Goal: Task Accomplishment & Management: Complete application form

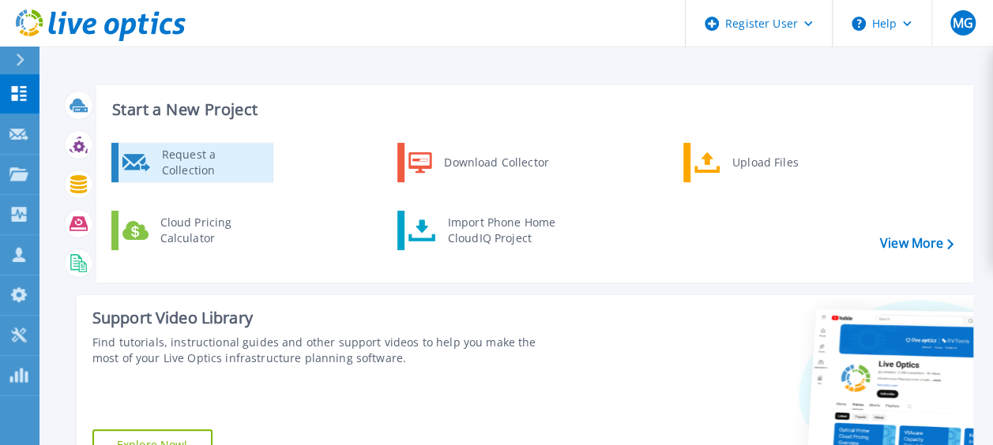
click at [235, 178] on link "Request a Collection" at bounding box center [192, 162] width 162 height 39
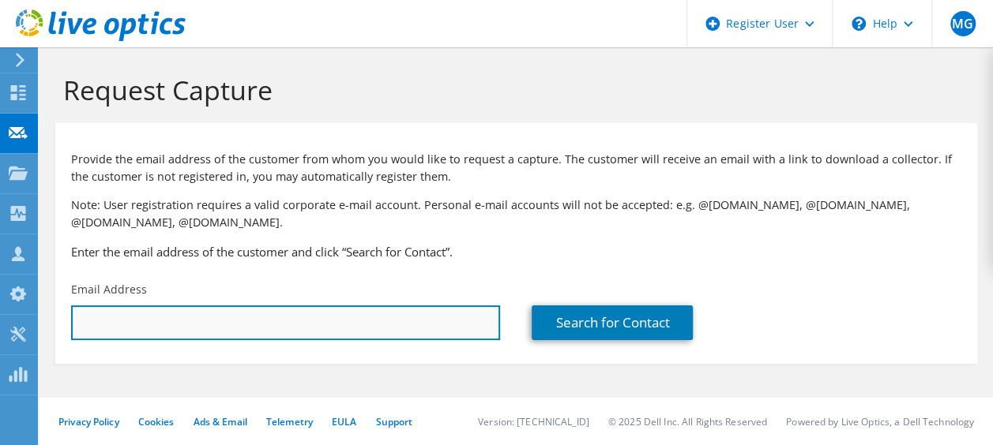
click at [166, 317] on input "text" at bounding box center [285, 323] width 429 height 35
paste input "[PERSON_NAME][EMAIL_ADDRESS][PERSON_NAME][DOMAIN_NAME]"
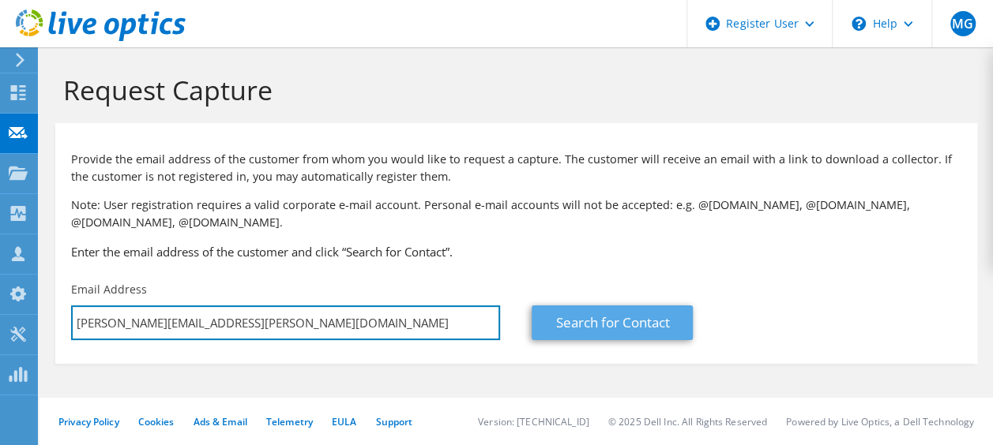
type input "[PERSON_NAME][EMAIL_ADDRESS][PERSON_NAME][DOMAIN_NAME]"
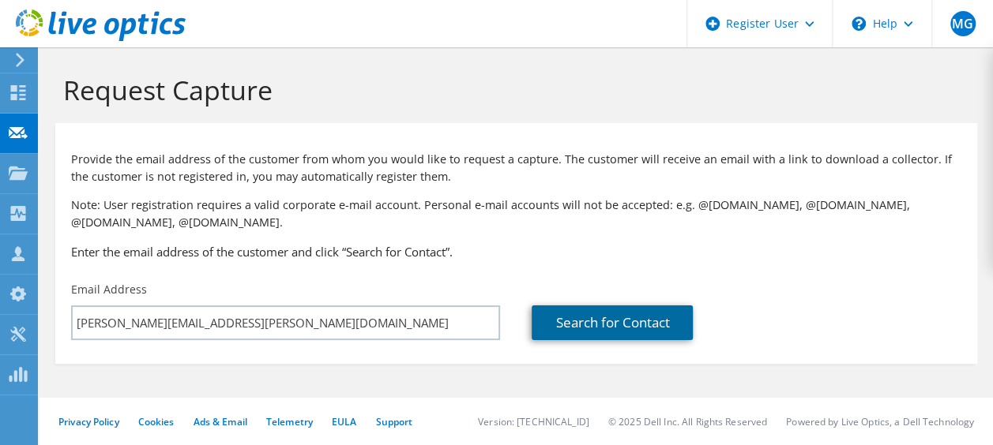
click at [586, 320] on link "Search for Contact" at bounding box center [611, 323] width 161 height 35
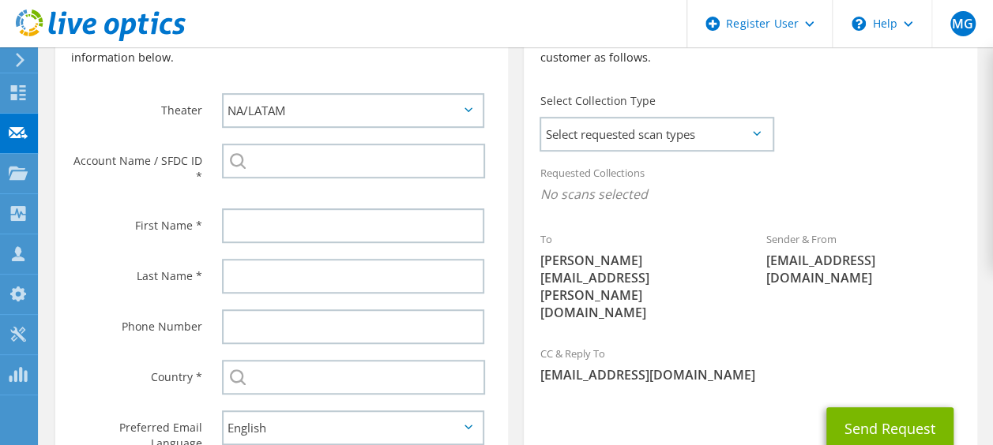
scroll to position [415, 0]
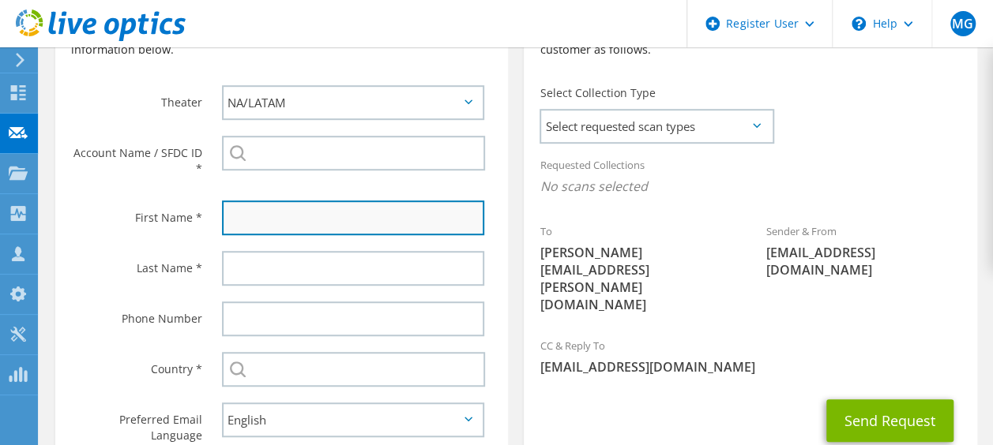
click at [332, 227] on input "text" at bounding box center [353, 218] width 262 height 35
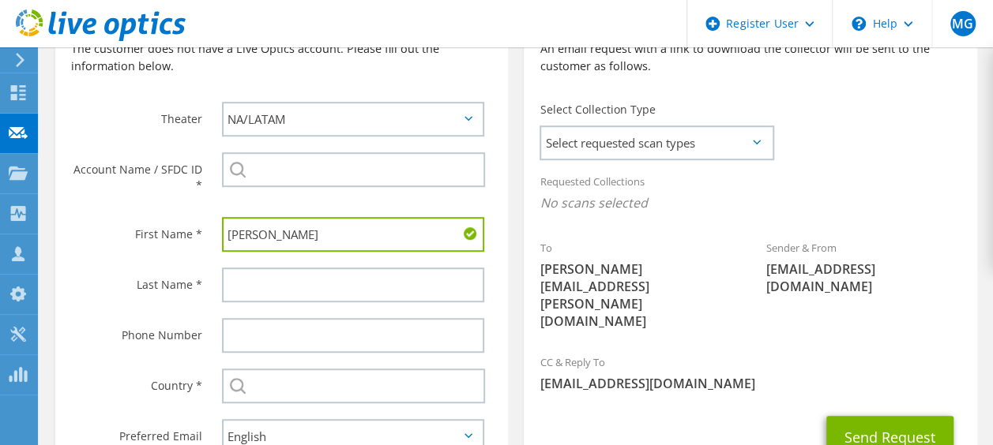
scroll to position [398, 0]
type input "[PERSON_NAME]"
click at [306, 267] on div at bounding box center [357, 286] width 302 height 51
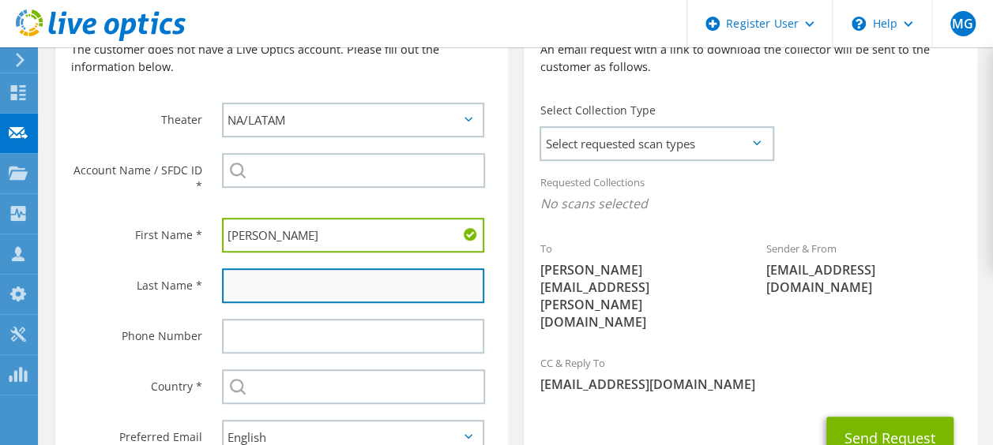
click at [287, 286] on input "text" at bounding box center [353, 285] width 262 height 35
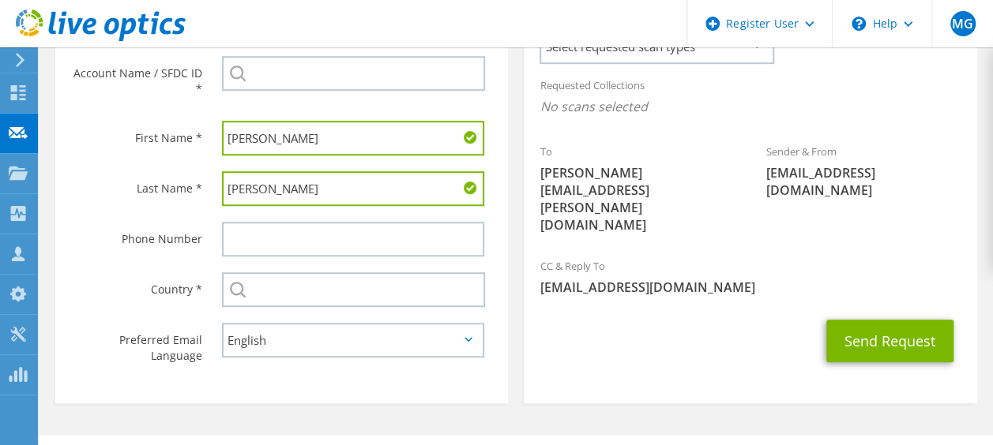
scroll to position [501, 0]
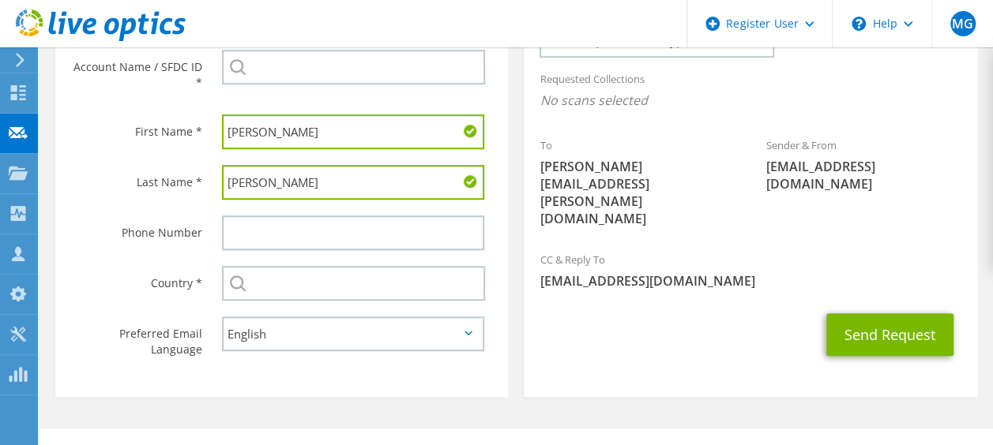
type input "[PERSON_NAME]"
click at [647, 333] on section "Collection Request Email An email request with a link to download the collector…" at bounding box center [749, 137] width 452 height 519
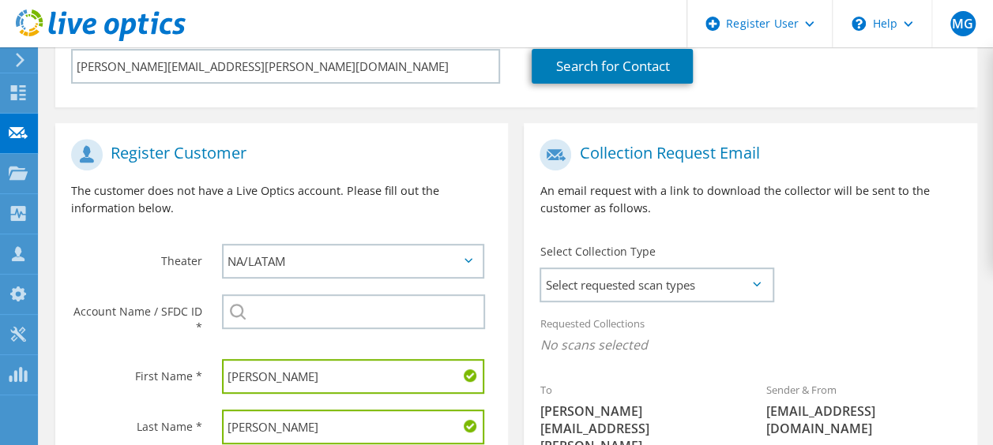
scroll to position [330, 0]
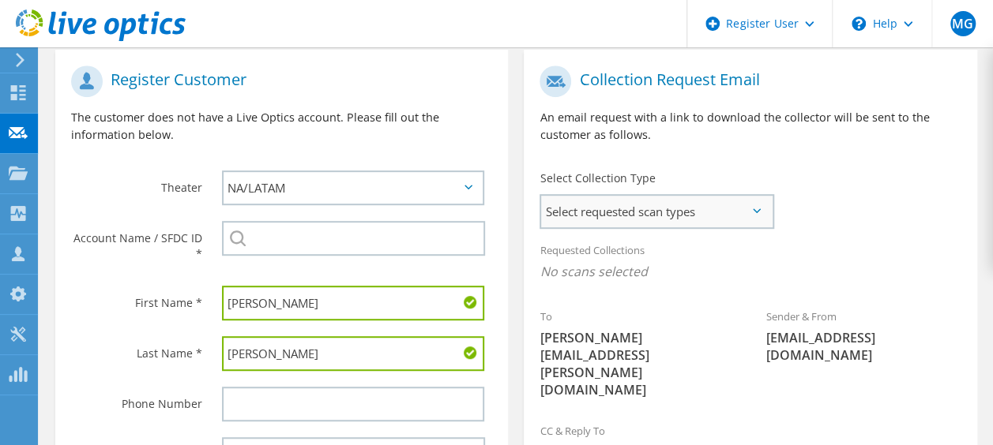
click at [658, 224] on span "Select requested scan types" at bounding box center [656, 212] width 231 height 32
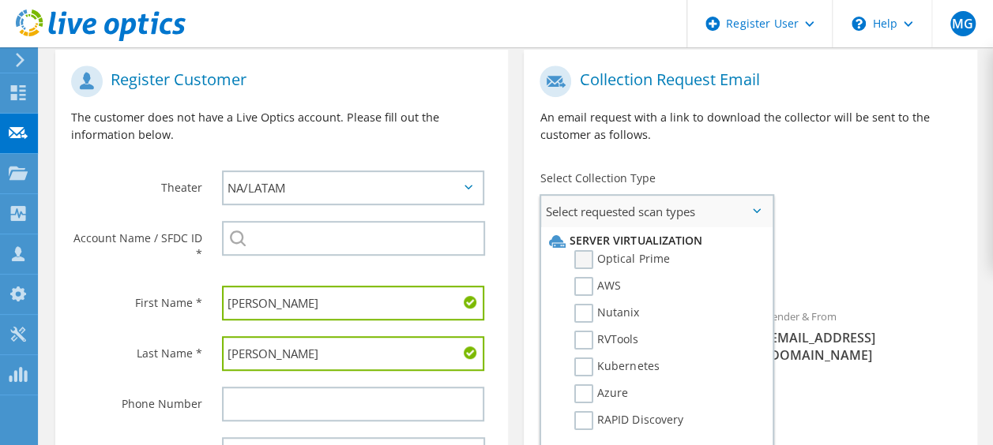
click at [589, 261] on label "Optical Prime" at bounding box center [621, 259] width 95 height 19
click at [0, 0] on input "Optical Prime" at bounding box center [0, 0] width 0 height 0
click at [880, 224] on div "To [PERSON_NAME][EMAIL_ADDRESS][PERSON_NAME][DOMAIN_NAME] Sender & From [EMAIL_…" at bounding box center [749, 239] width 452 height 362
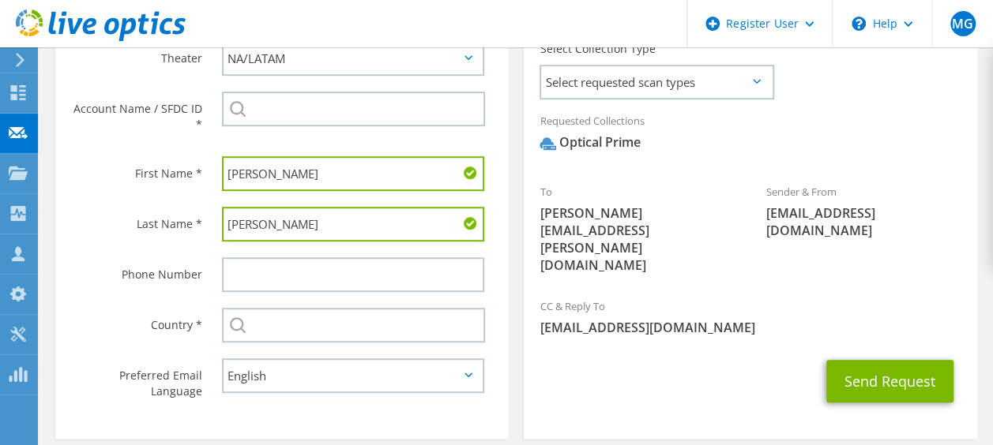
scroll to position [460, 0]
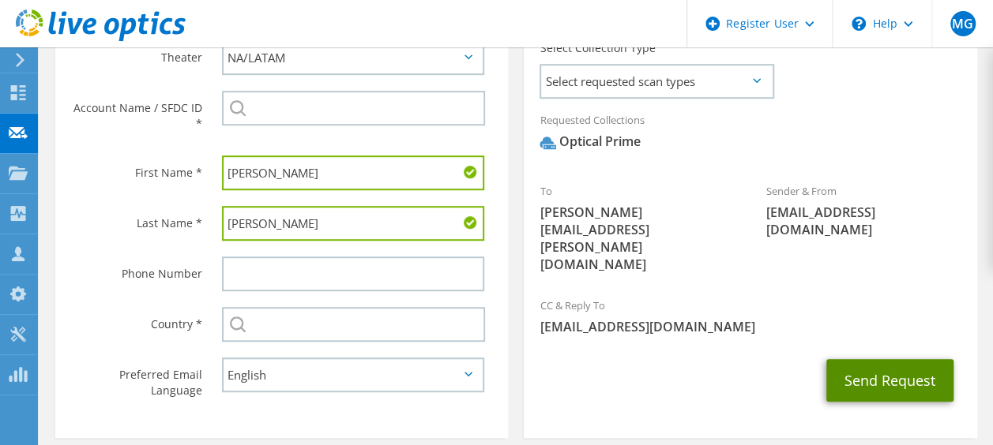
click at [898, 359] on button "Send Request" at bounding box center [889, 380] width 127 height 43
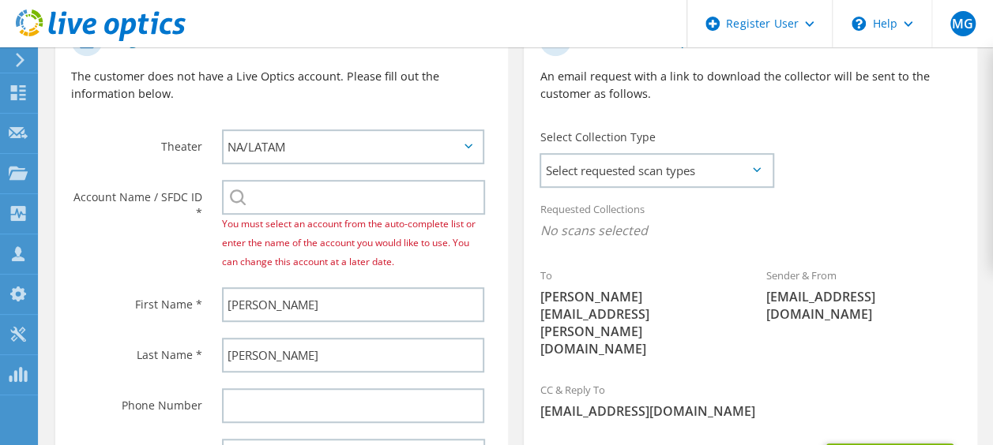
scroll to position [419, 0]
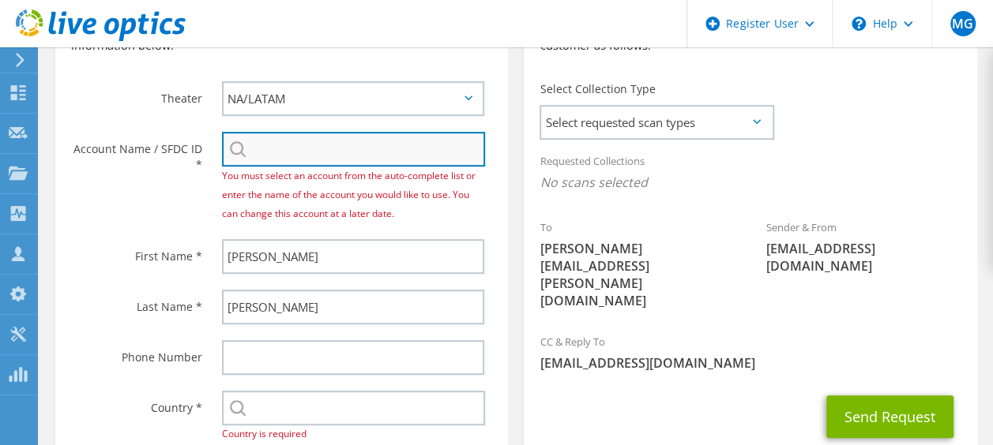
click at [335, 159] on input "search" at bounding box center [353, 149] width 263 height 35
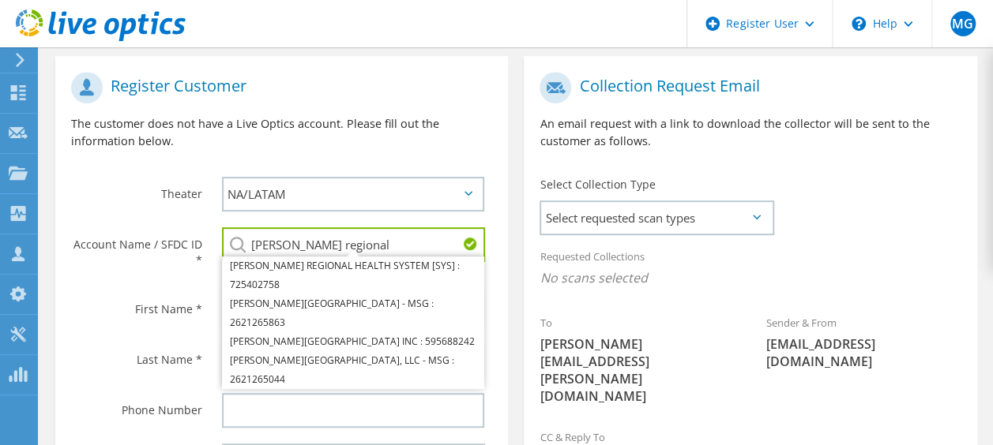
scroll to position [326, 0]
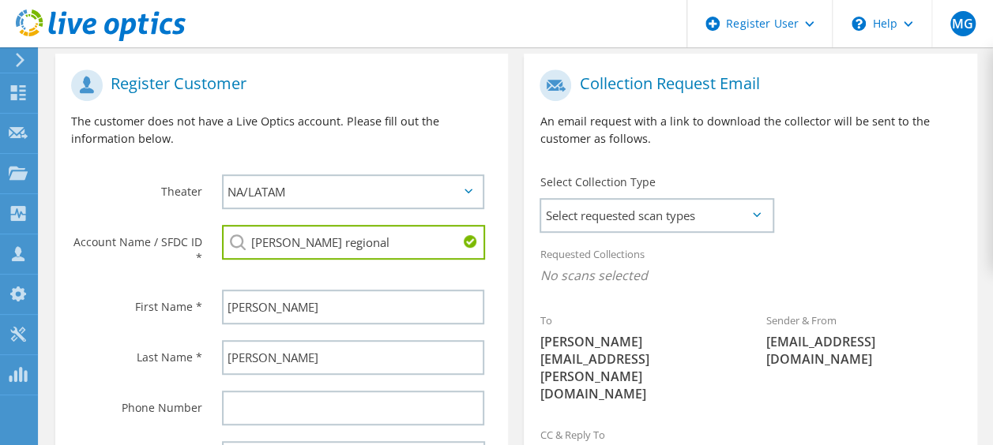
click at [423, 320] on li "CONWAY REGIONAL MEDICAL CENTER INC : 595688242" at bounding box center [353, 329] width 262 height 19
click at [426, 248] on input "CONWAY REGIONAL MEDICAL CENTER INC : 595688242" at bounding box center [353, 242] width 263 height 35
drag, startPoint x: 469, startPoint y: 242, endPoint x: 370, endPoint y: 242, distance: 98.7
click at [370, 242] on div "CONWAY REGIONAL MEDICAL CENTER INC : 595688242 CONWAY REGIONAL HEALTH SYSTEM [S…" at bounding box center [353, 242] width 262 height 35
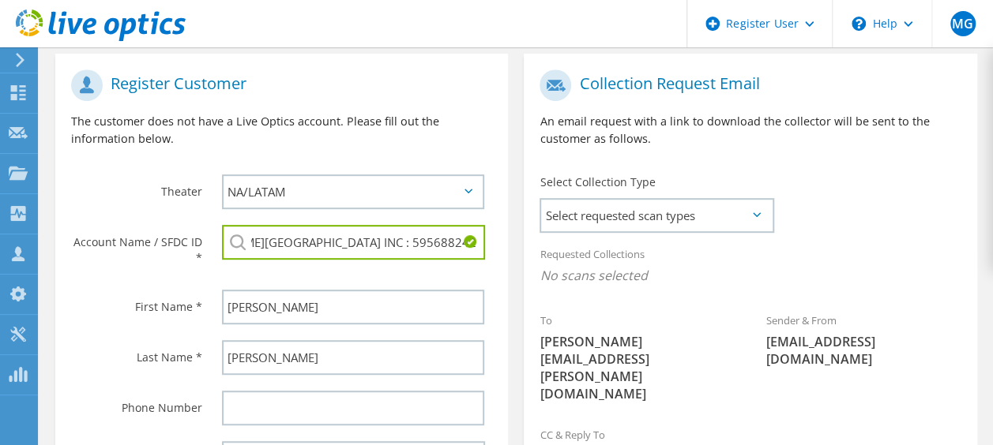
drag, startPoint x: 256, startPoint y: 243, endPoint x: 620, endPoint y: 264, distance: 364.6
click at [620, 264] on div "Register Customer The customer does not have a Live Optics account. Please fill…" at bounding box center [515, 314] width 937 height 552
type input "C"
click at [414, 283] on li "Conway Regional Medical Center - MSG : 2621265863" at bounding box center [353, 301] width 262 height 38
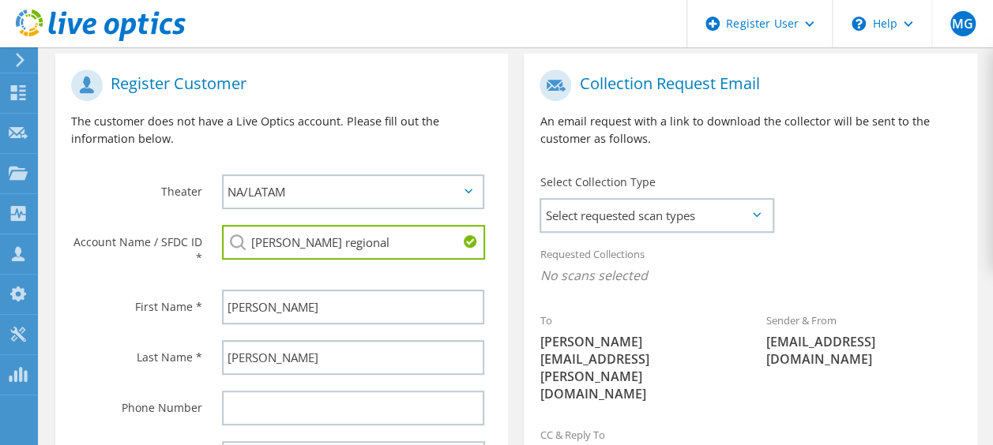
type input "Conway Regional Medical Center - MSG : 2621265863"
click at [516, 305] on div "Collection Request Email An email request with a link to download the collector…" at bounding box center [750, 308] width 468 height 509
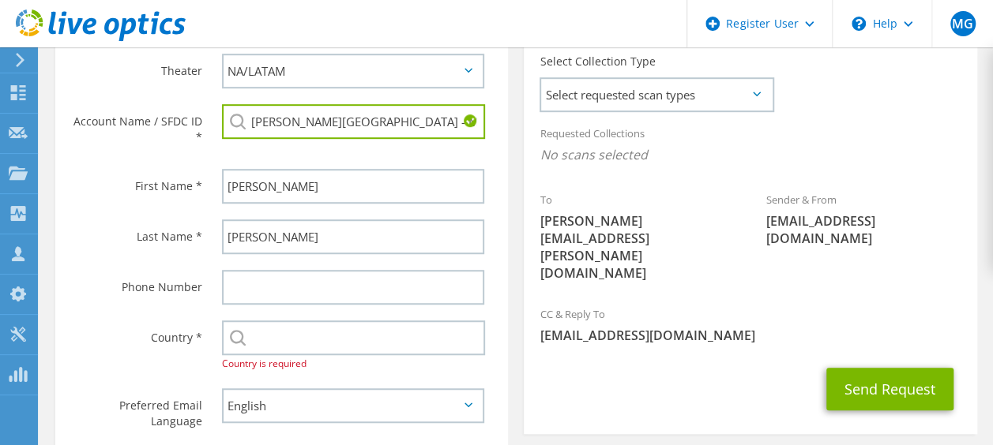
scroll to position [447, 0]
click at [629, 93] on span "Select requested scan types" at bounding box center [656, 95] width 231 height 32
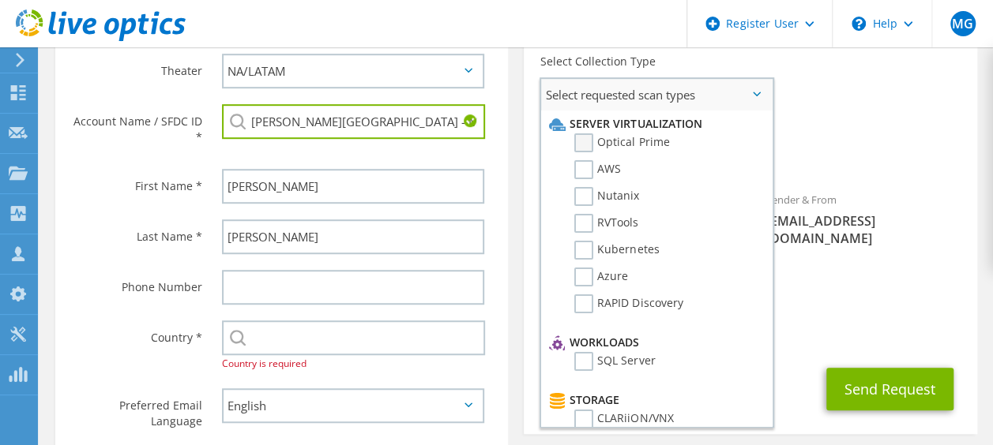
click at [586, 141] on label "Optical Prime" at bounding box center [621, 142] width 95 height 19
click at [0, 0] on input "Optical Prime" at bounding box center [0, 0] width 0 height 0
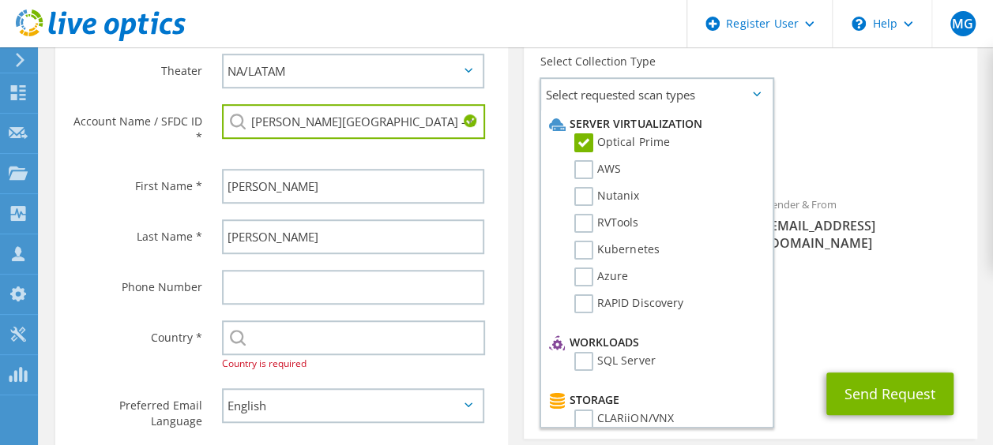
click at [810, 170] on span "Optical Prime" at bounding box center [749, 159] width 421 height 26
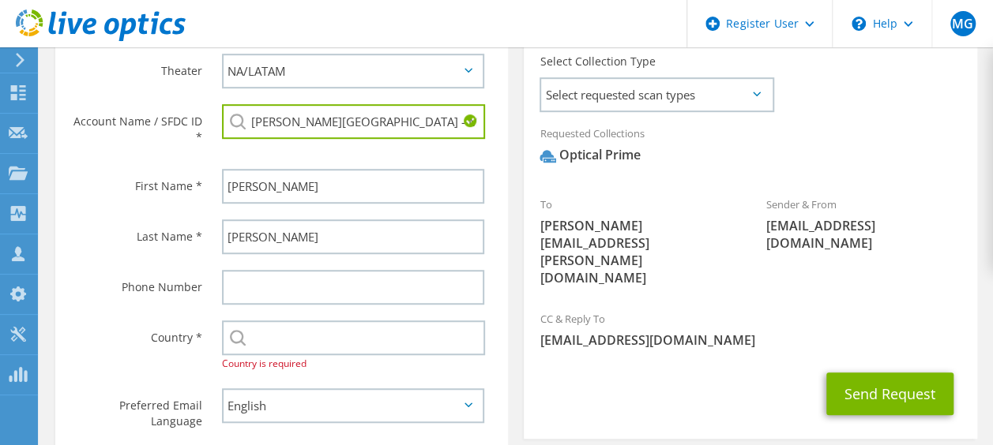
scroll to position [485, 0]
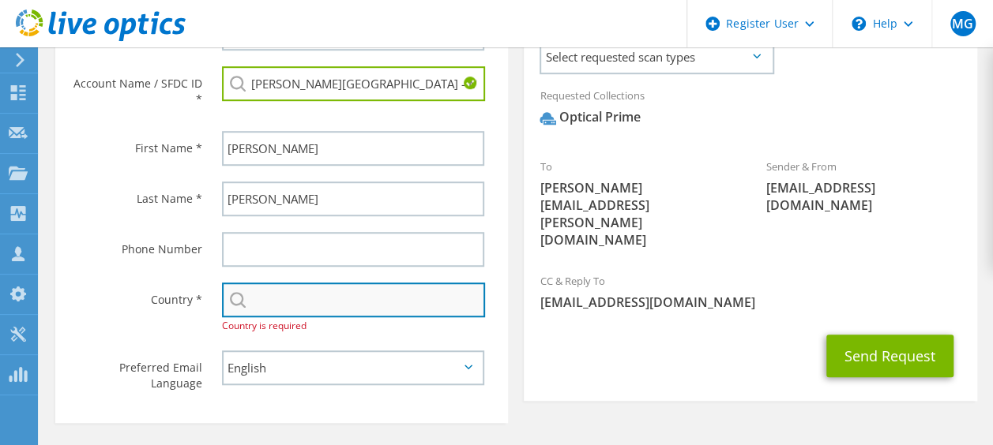
click at [329, 295] on input "text" at bounding box center [353, 300] width 263 height 35
type input "[GEOGRAPHIC_DATA]"
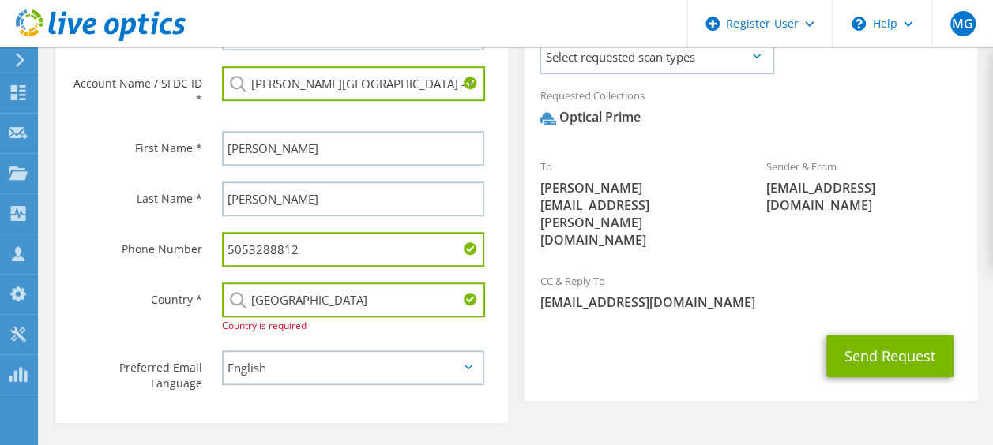
drag, startPoint x: 395, startPoint y: 245, endPoint x: 242, endPoint y: 241, distance: 153.2
click at [242, 241] on input "5053288812" at bounding box center [353, 249] width 262 height 35
type input "5"
click at [640, 333] on div "Send Request" at bounding box center [749, 356] width 452 height 58
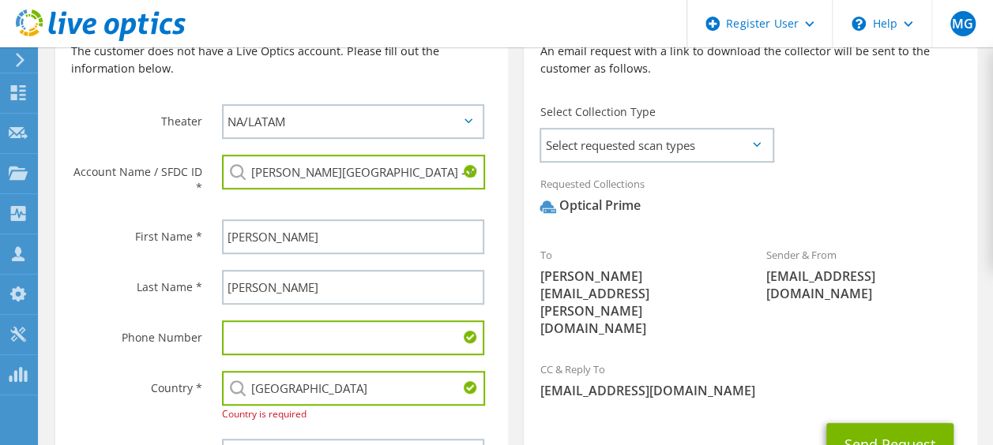
scroll to position [431, 0]
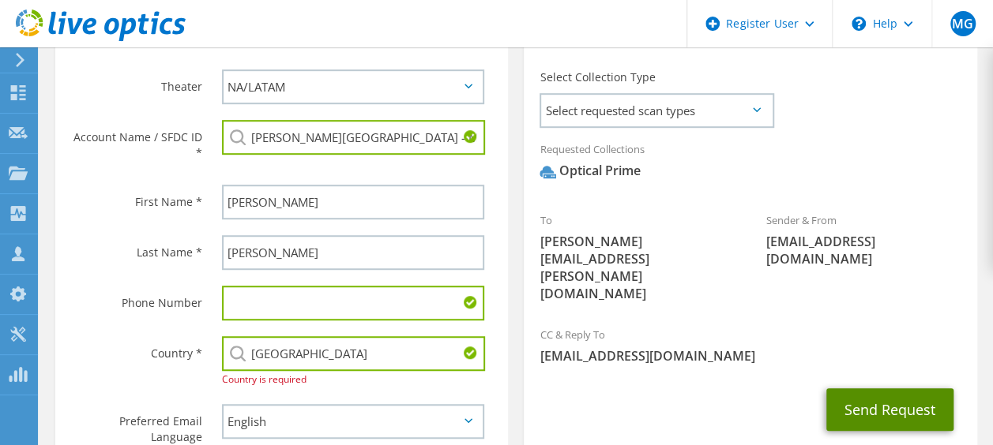
click at [912, 388] on button "Send Request" at bounding box center [889, 409] width 127 height 43
